Goal: Transaction & Acquisition: Purchase product/service

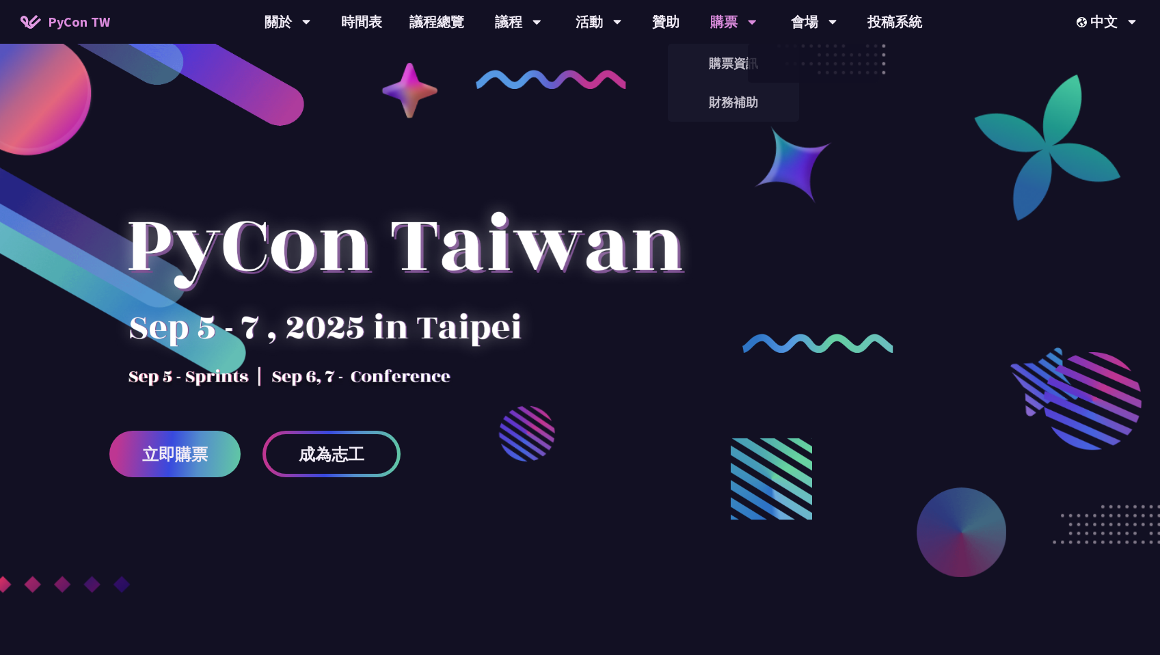
click at [732, 19] on div "購票" at bounding box center [733, 22] width 46 height 44
click at [736, 59] on link "購票資訊" at bounding box center [733, 63] width 131 height 32
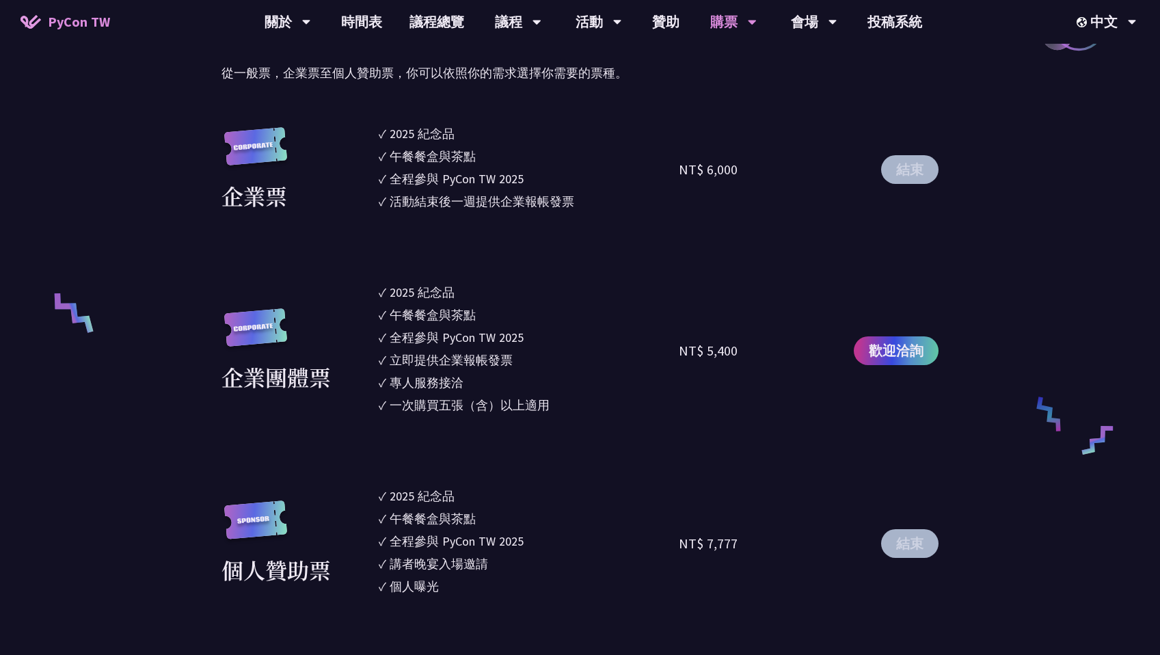
scroll to position [816, 0]
